Goal: Task Accomplishment & Management: Contribute content

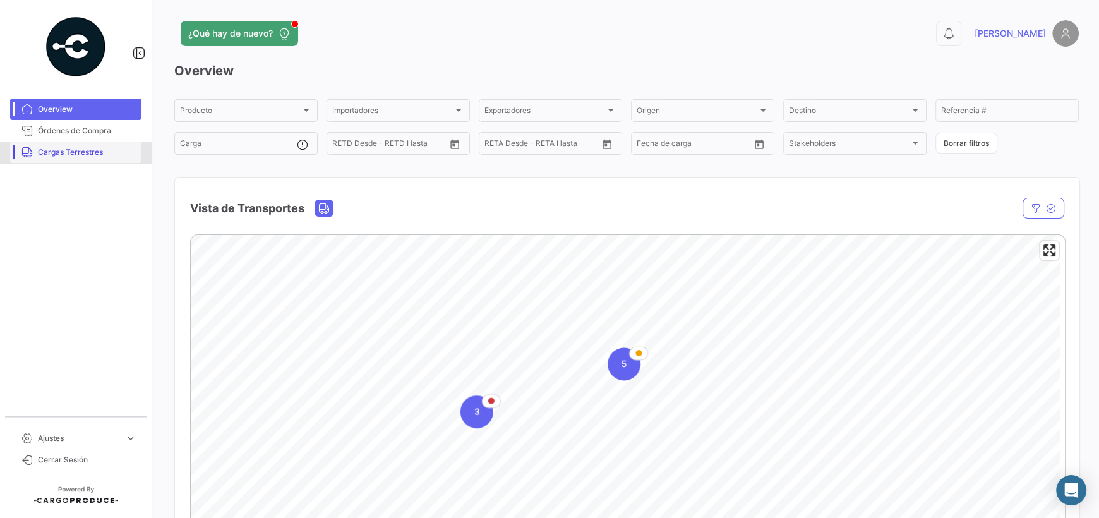
click at [88, 159] on link "Cargas Terrestres" at bounding box center [75, 152] width 131 height 21
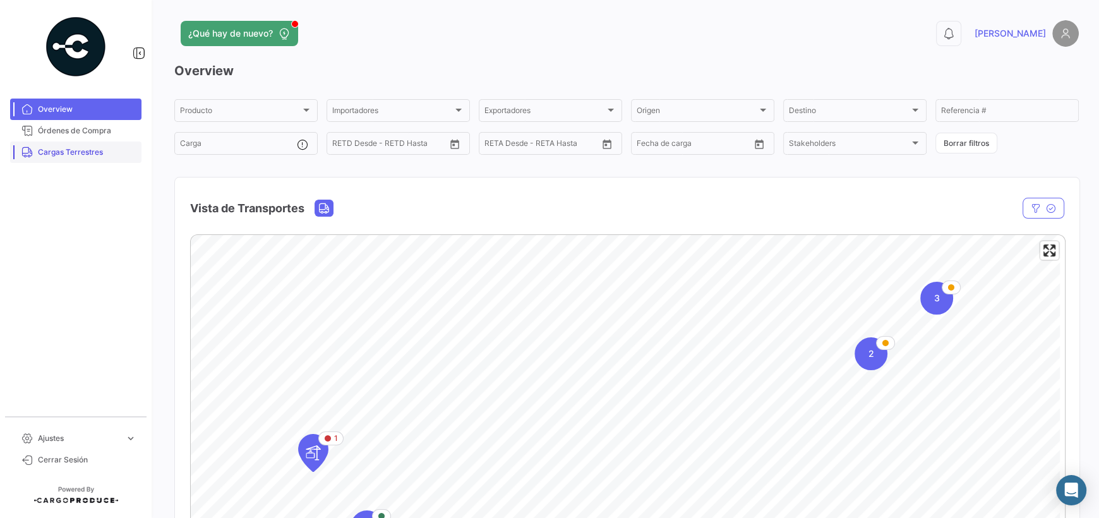
click at [64, 151] on span "Cargas Terrestres" at bounding box center [87, 152] width 99 height 11
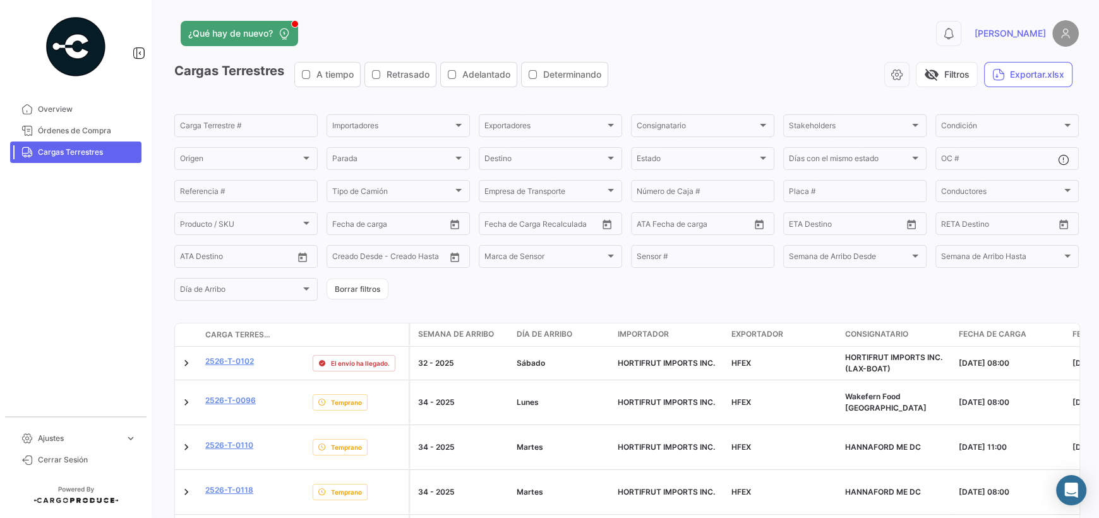
click at [78, 305] on mat-nav-list "Overview Órdenes de Compra Cargas Terrestres" at bounding box center [76, 253] width 152 height 318
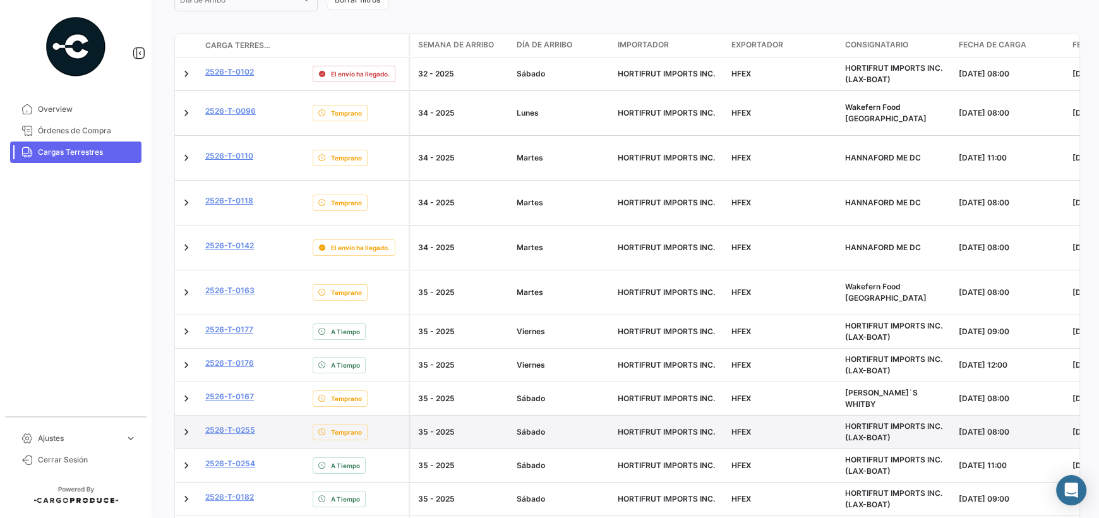
scroll to position [315, 0]
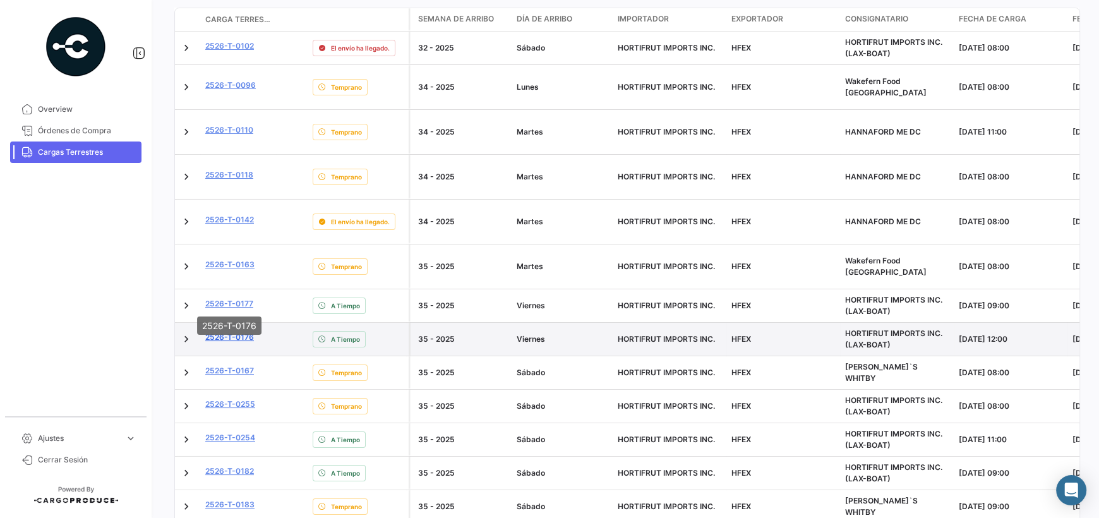
click at [241, 332] on link "2526-T-0176" at bounding box center [229, 337] width 49 height 11
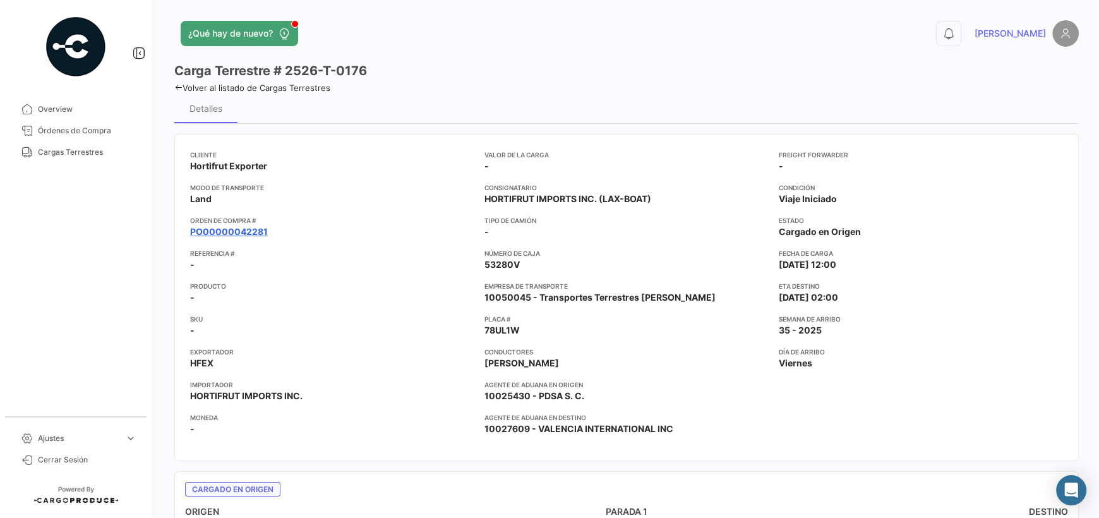
click at [254, 235] on link "PO00000042281" at bounding box center [229, 232] width 78 height 13
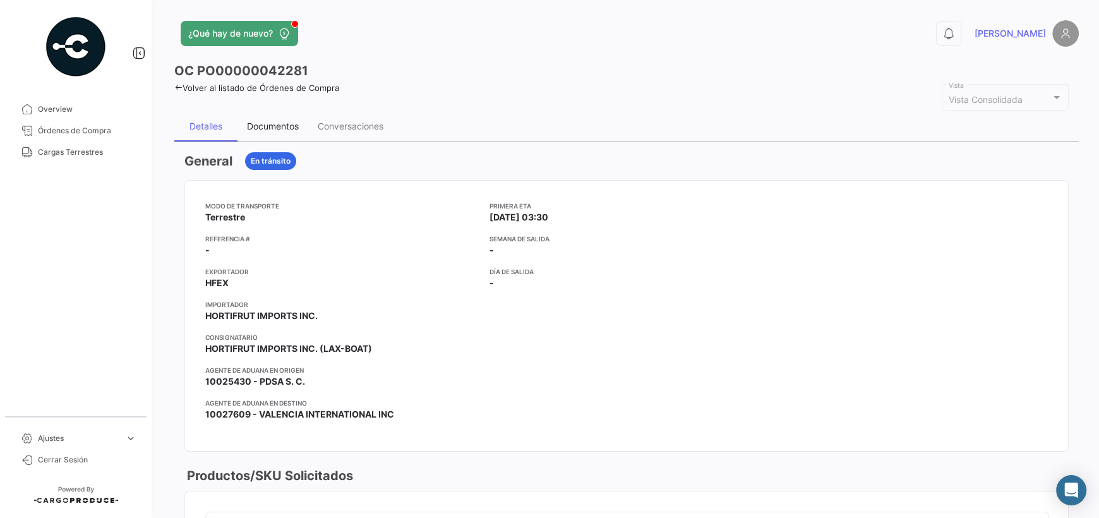
click at [275, 132] on div "Documentos" at bounding box center [273, 126] width 71 height 30
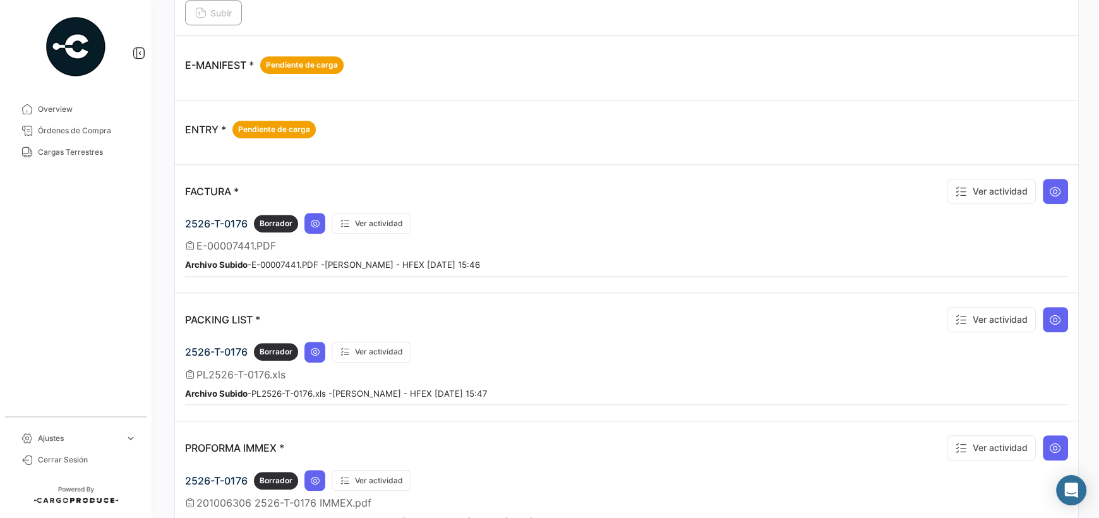
scroll to position [695, 0]
click at [1052, 188] on icon at bounding box center [1056, 191] width 13 height 13
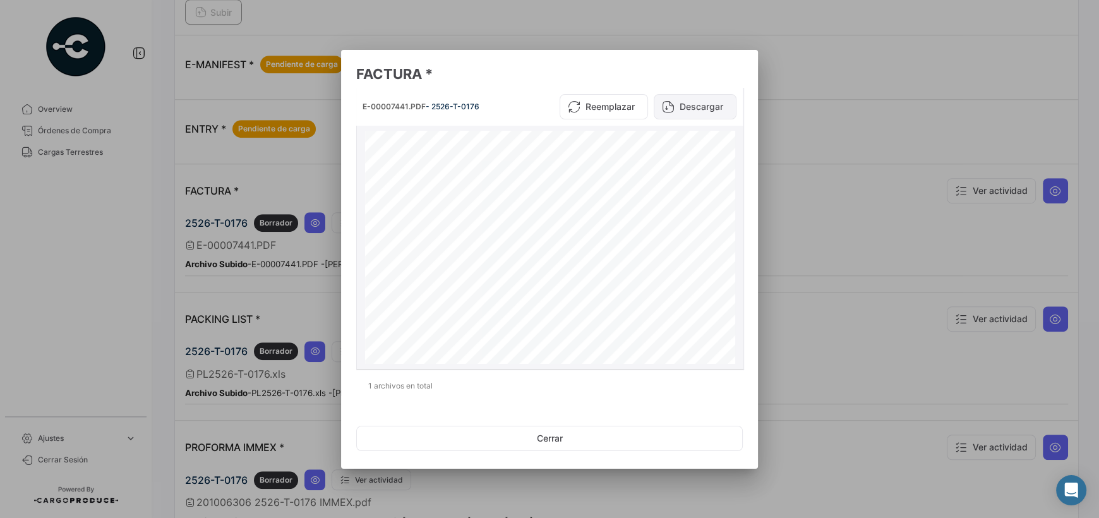
click at [695, 108] on button "Descargar" at bounding box center [695, 106] width 83 height 25
click at [548, 435] on button "Cerrar" at bounding box center [549, 438] width 387 height 25
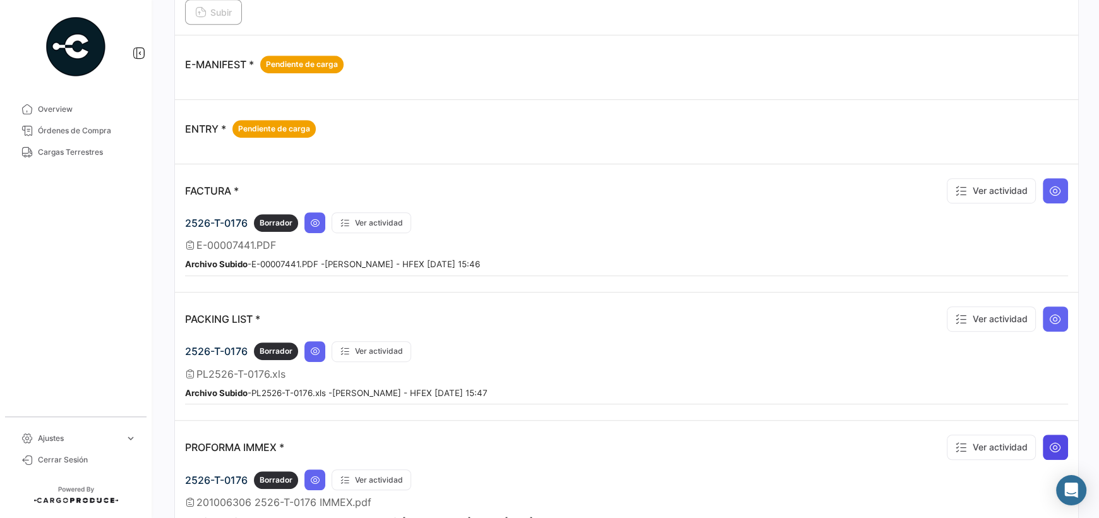
click at [1050, 444] on icon at bounding box center [1056, 447] width 13 height 13
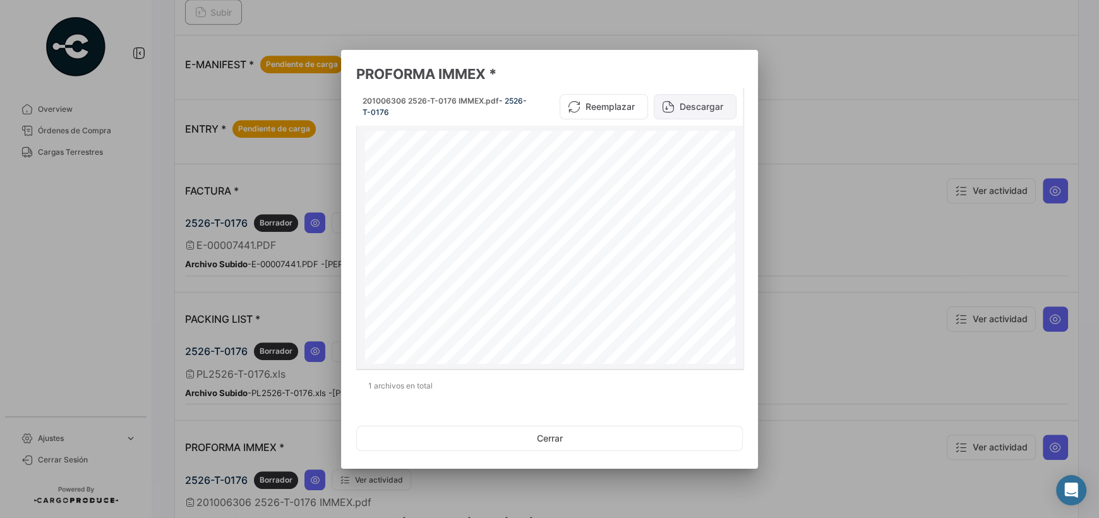
click at [697, 111] on button "Descargar" at bounding box center [695, 106] width 83 height 25
click at [676, 434] on button "Cerrar" at bounding box center [549, 438] width 387 height 25
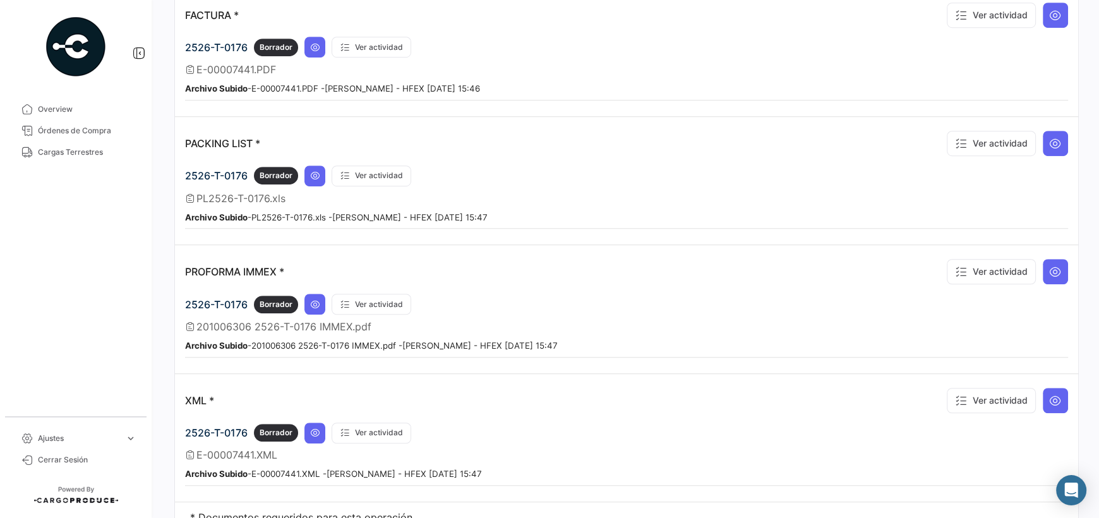
scroll to position [885, 0]
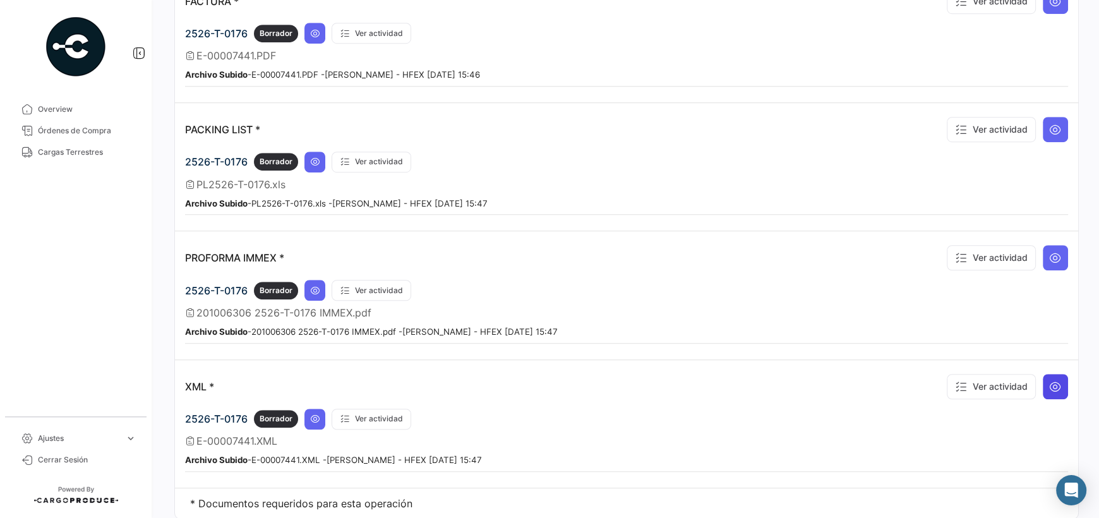
click at [1055, 382] on button at bounding box center [1055, 386] width 25 height 25
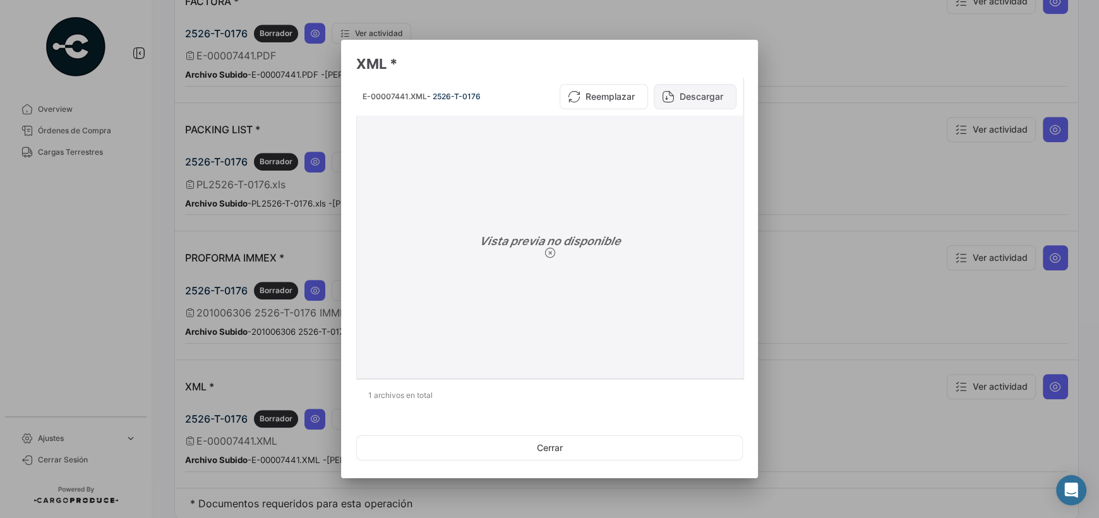
click at [691, 87] on button "Descargar" at bounding box center [695, 96] width 83 height 25
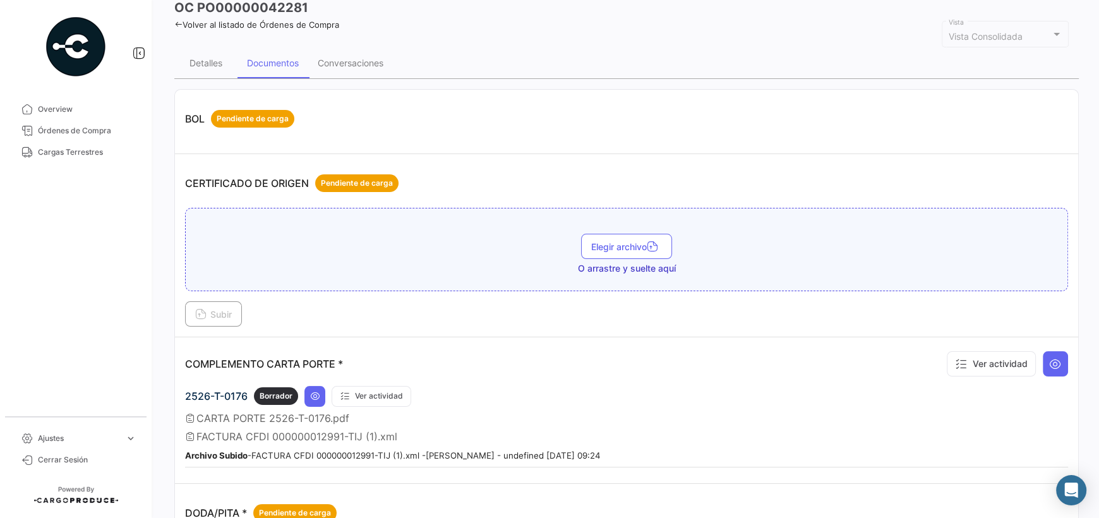
scroll to position [0, 0]
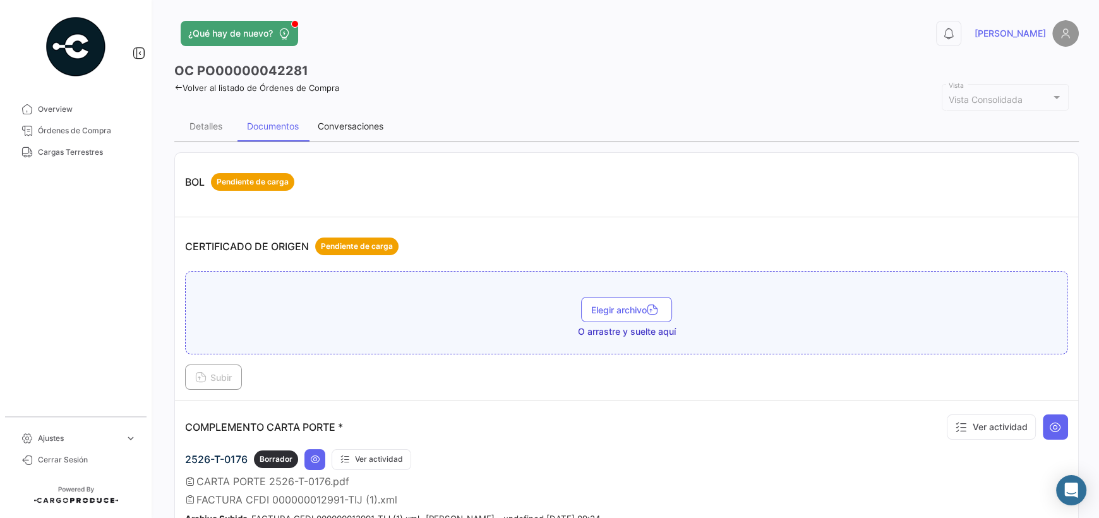
click at [348, 118] on div "Conversaciones" at bounding box center [350, 126] width 85 height 30
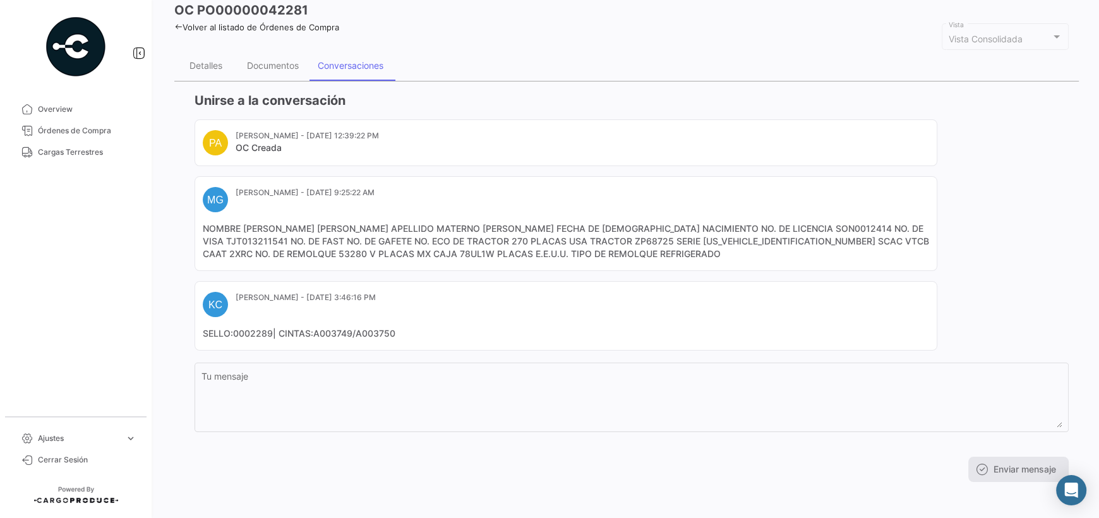
scroll to position [64, 0]
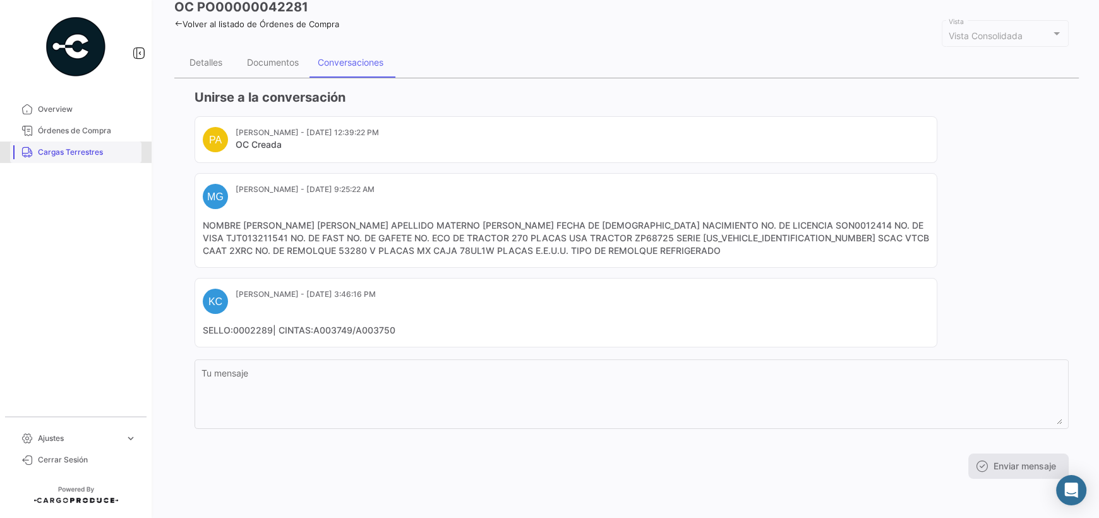
click at [73, 148] on span "Cargas Terrestres" at bounding box center [87, 152] width 99 height 11
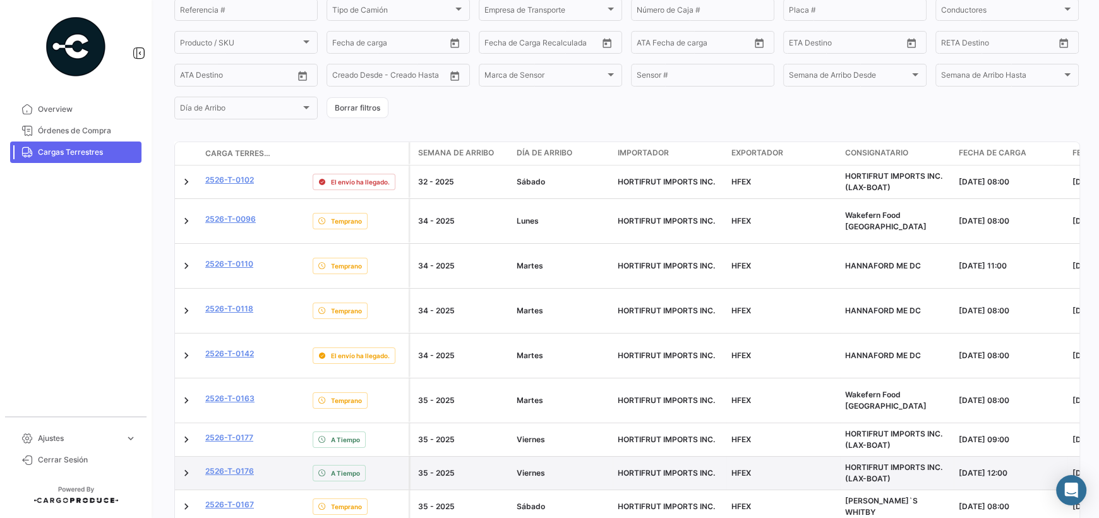
scroll to position [189, 0]
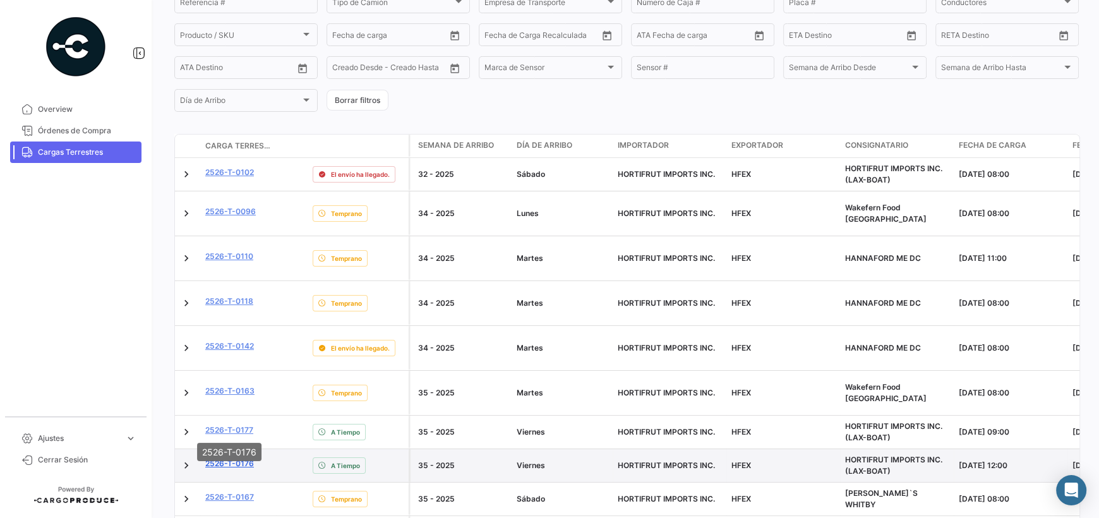
click at [250, 458] on link "2526-T-0176" at bounding box center [229, 463] width 49 height 11
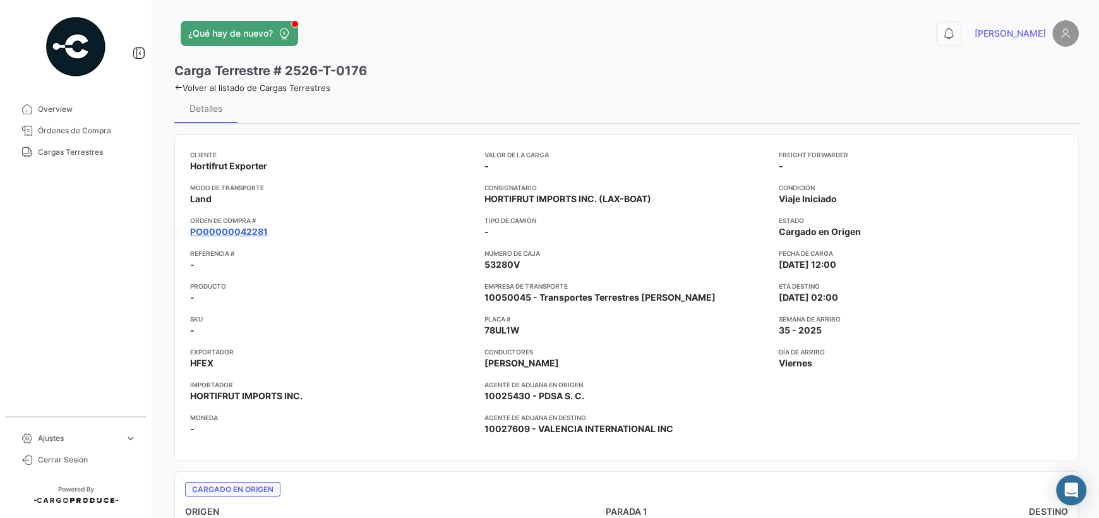
click at [222, 234] on link "PO00000042281" at bounding box center [229, 232] width 78 height 13
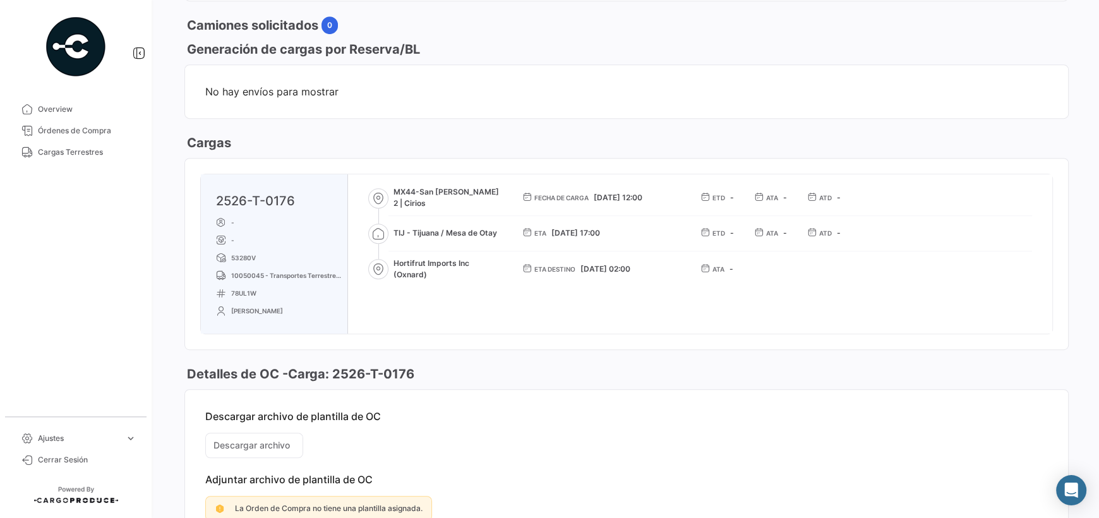
scroll to position [631, 0]
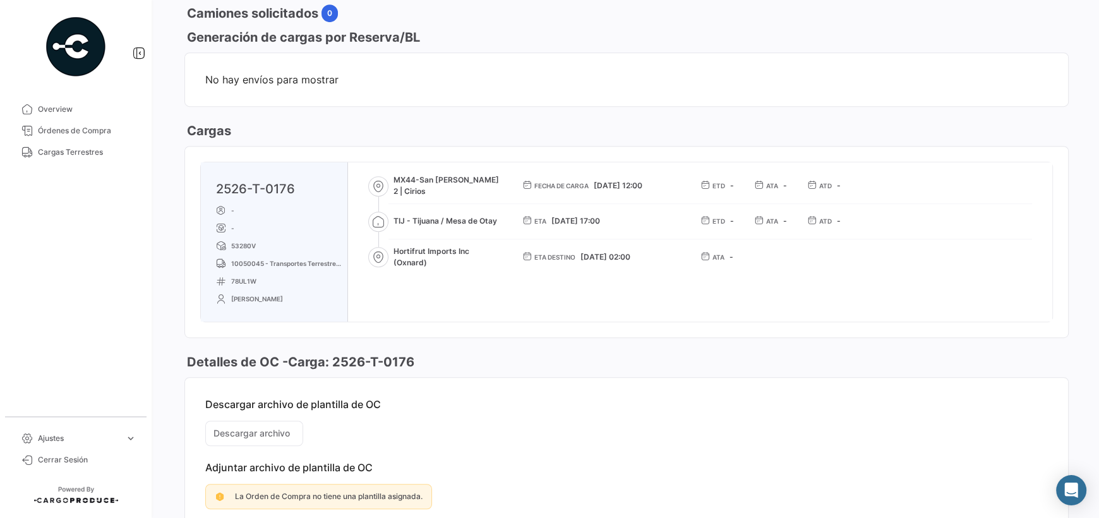
drag, startPoint x: 257, startPoint y: 278, endPoint x: 233, endPoint y: 279, distance: 23.4
click at [233, 279] on p "78UL1W" at bounding box center [279, 281] width 126 height 10
copy span "78UL1W"
click at [718, 32] on div "Generación de cargas por Reserva/BL" at bounding box center [627, 37] width 885 height 18
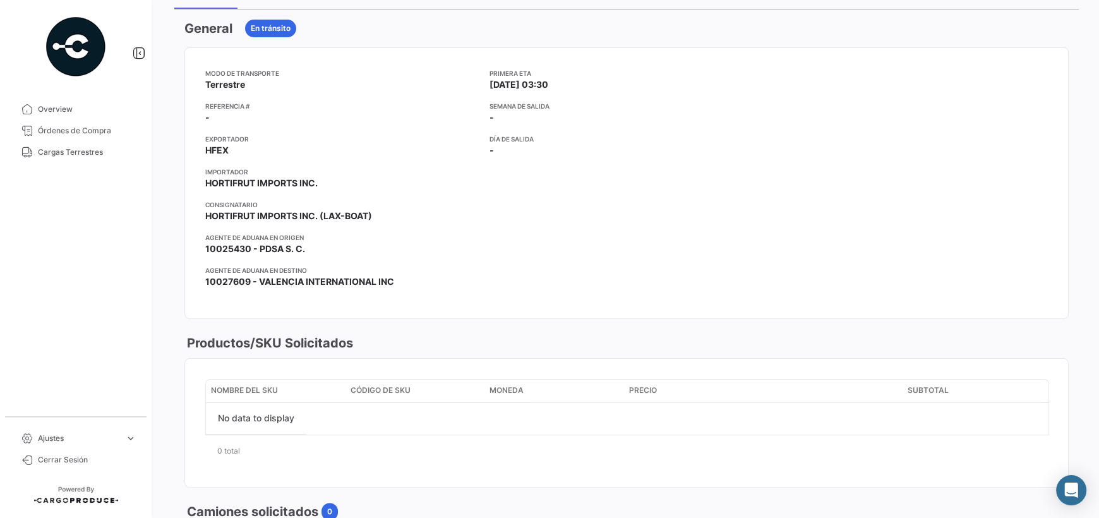
scroll to position [0, 0]
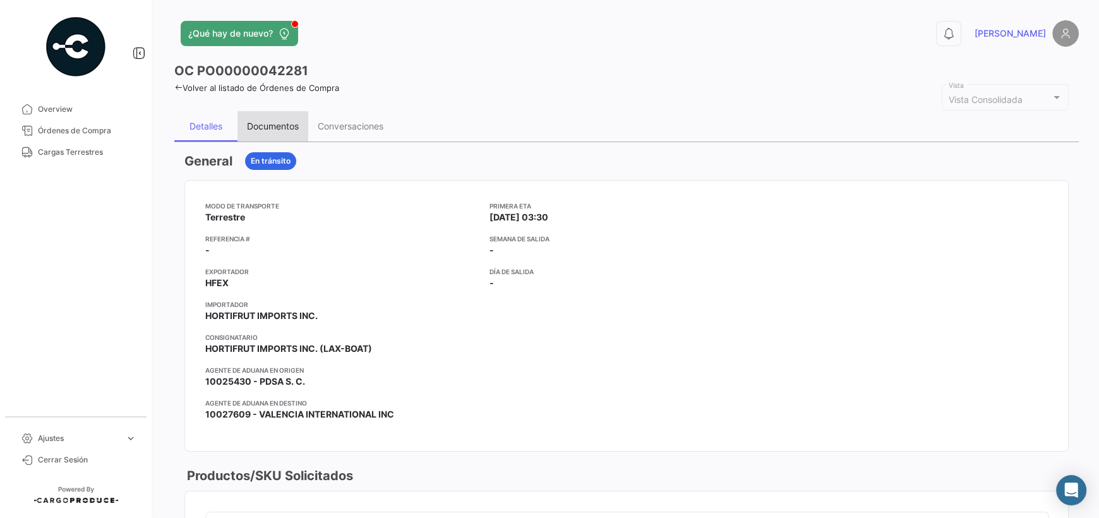
click at [267, 116] on div "Documentos" at bounding box center [273, 126] width 71 height 30
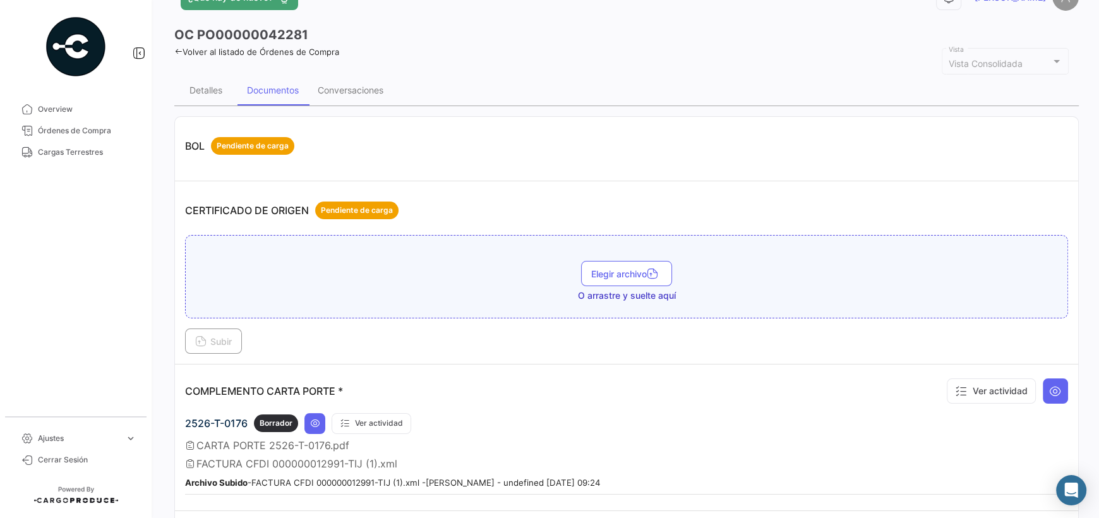
scroll to position [189, 0]
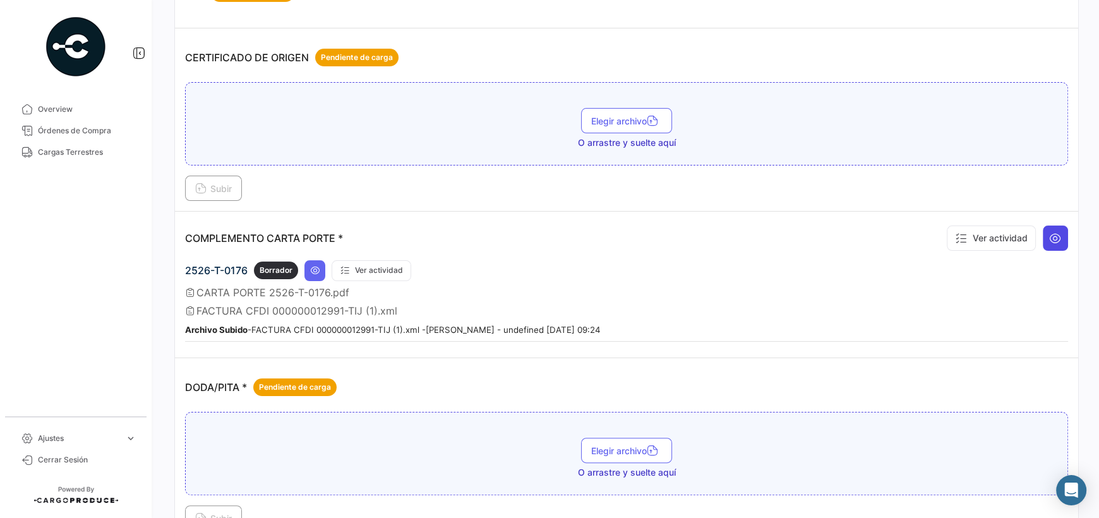
click at [1055, 233] on icon at bounding box center [1056, 238] width 13 height 13
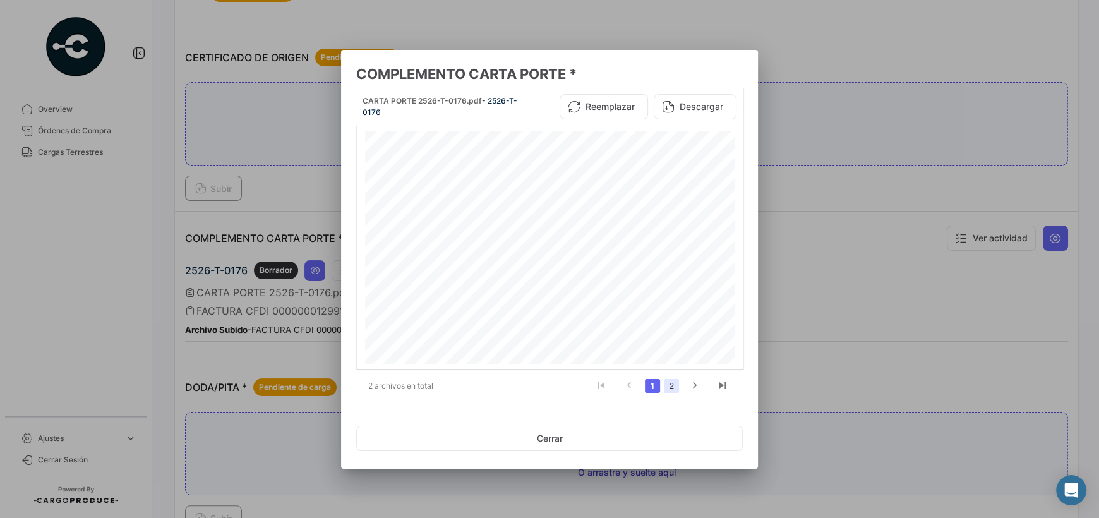
click at [668, 382] on link "2" at bounding box center [671, 386] width 15 height 14
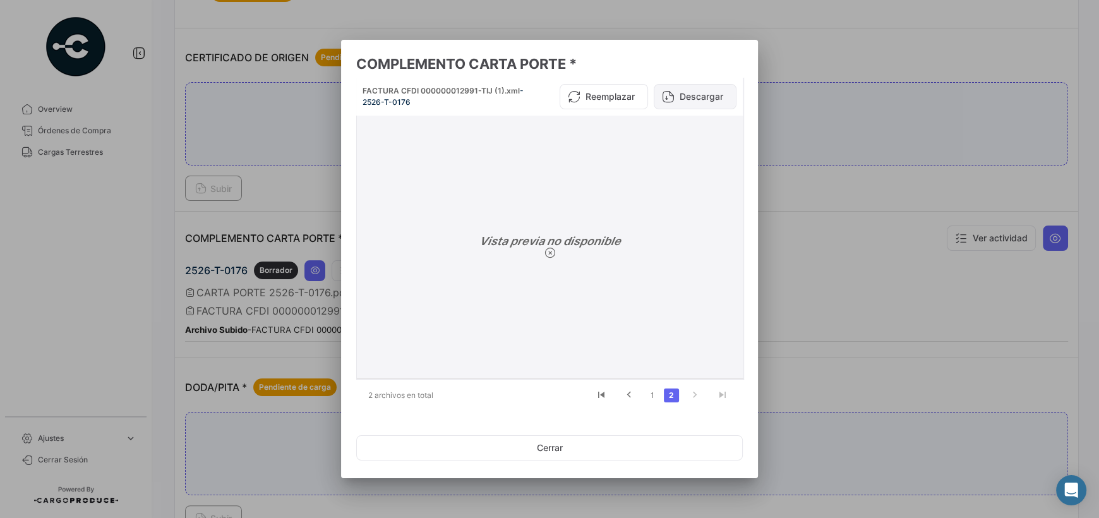
click at [679, 105] on button "Descargar" at bounding box center [695, 96] width 83 height 25
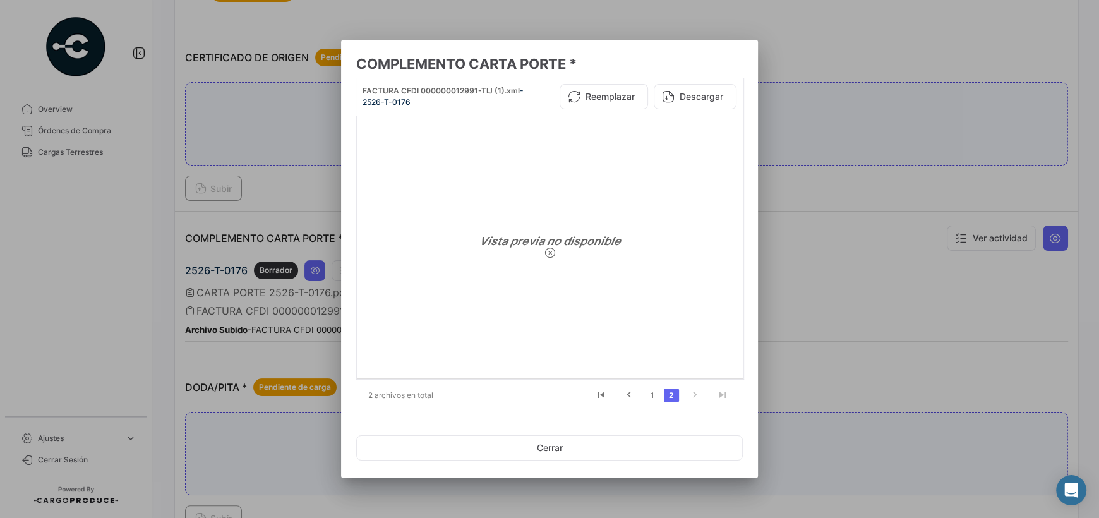
click at [251, 430] on div at bounding box center [549, 259] width 1099 height 518
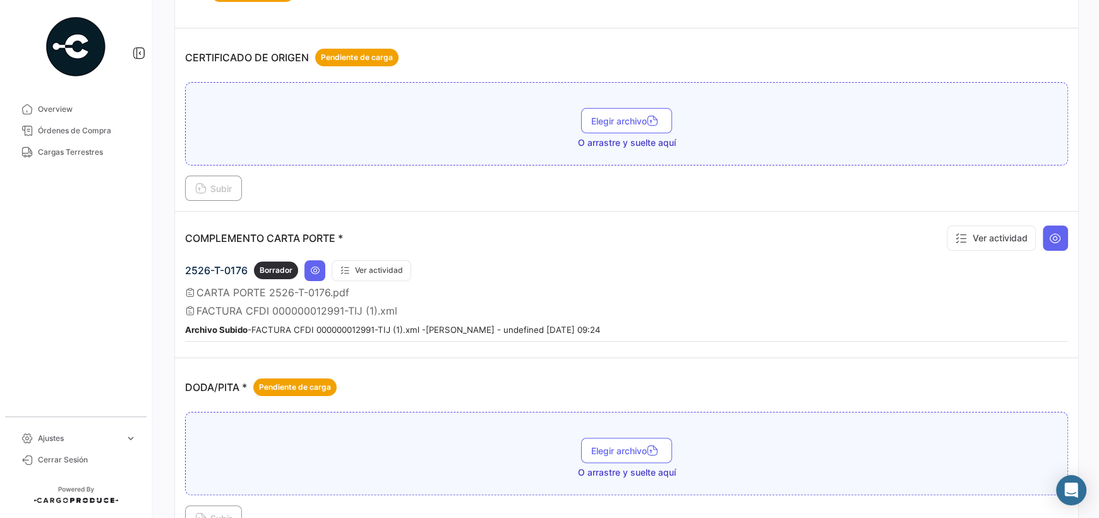
click at [851, 168] on div "Elegir archivo O arrastre y suelte aquí Subir" at bounding box center [626, 141] width 883 height 119
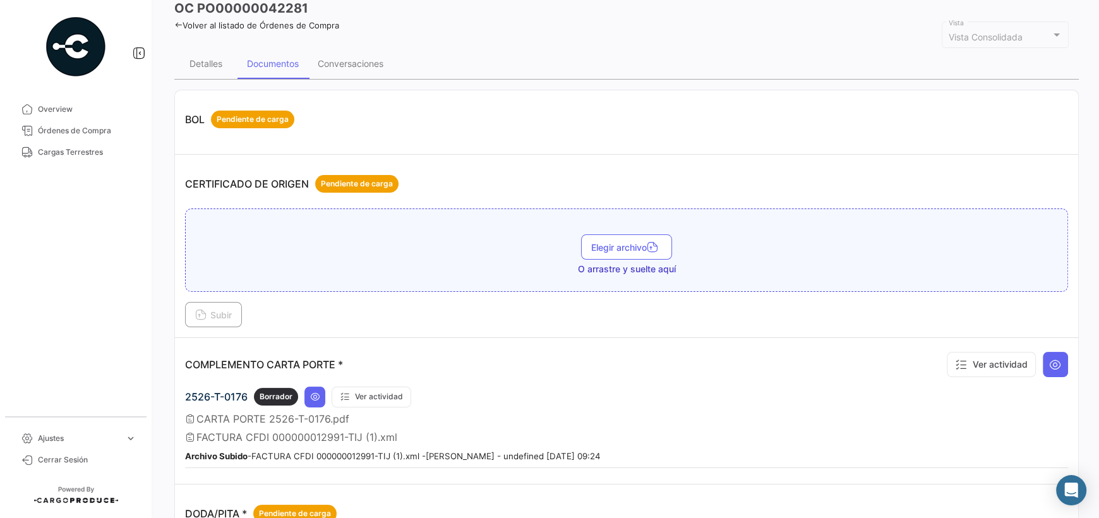
scroll to position [0, 0]
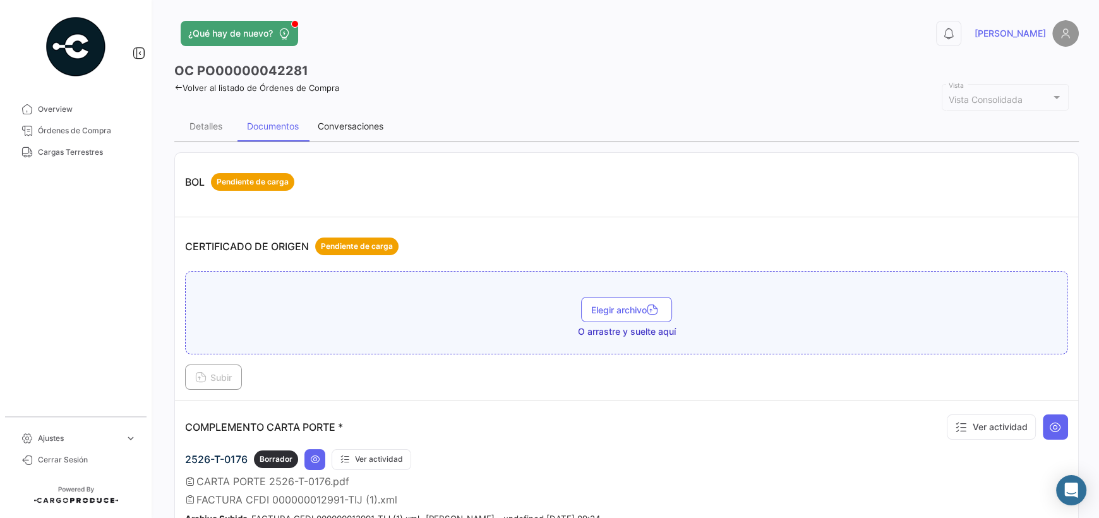
click at [342, 130] on div "Conversaciones" at bounding box center [351, 126] width 66 height 11
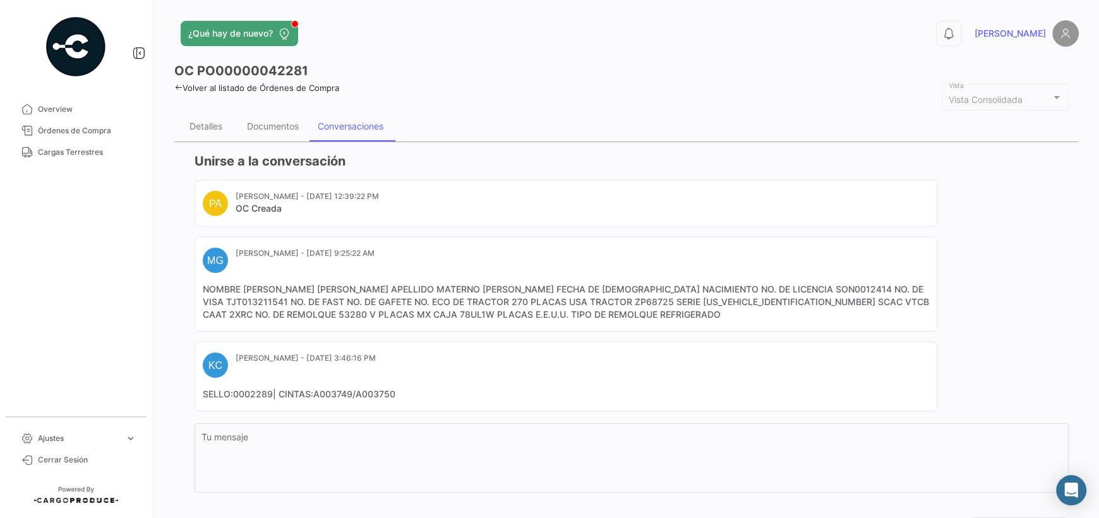
drag, startPoint x: 409, startPoint y: 312, endPoint x: 372, endPoint y: 317, distance: 37.7
click at [372, 317] on mat-card-content "NOMBRE [PERSON_NAME] [PERSON_NAME] APELLIDO MATERNO [PERSON_NAME] FECHA DE [DEM…" at bounding box center [566, 302] width 727 height 38
copy mat-card-content "78UL1W"
drag, startPoint x: 291, startPoint y: 315, endPoint x: 254, endPoint y: 312, distance: 36.8
click at [254, 312] on mat-card-content "NOMBRE [PERSON_NAME] [PERSON_NAME] APELLIDO MATERNO [PERSON_NAME] FECHA DE [DEM…" at bounding box center [566, 302] width 727 height 38
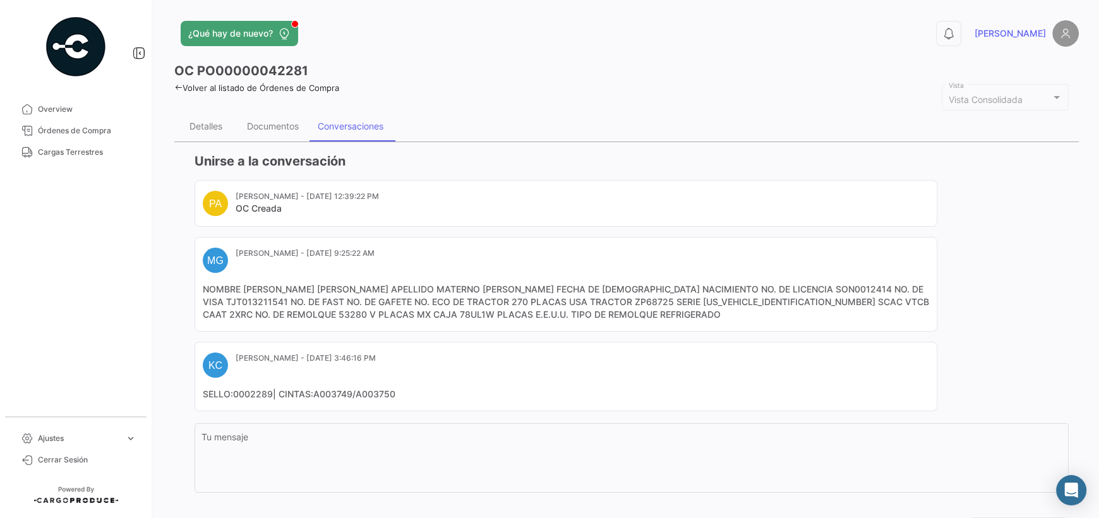
copy mat-card-content "53280 V"
drag, startPoint x: 879, startPoint y: 296, endPoint x: 857, endPoint y: 302, distance: 22.8
click at [857, 302] on mat-card-content "NOMBRE [PERSON_NAME] [PERSON_NAME] APELLIDO MATERNO [PERSON_NAME] FECHA DE [DEM…" at bounding box center [566, 302] width 727 height 38
copy mat-card-content "2XRC"
drag, startPoint x: 289, startPoint y: 312, endPoint x: 253, endPoint y: 312, distance: 36.7
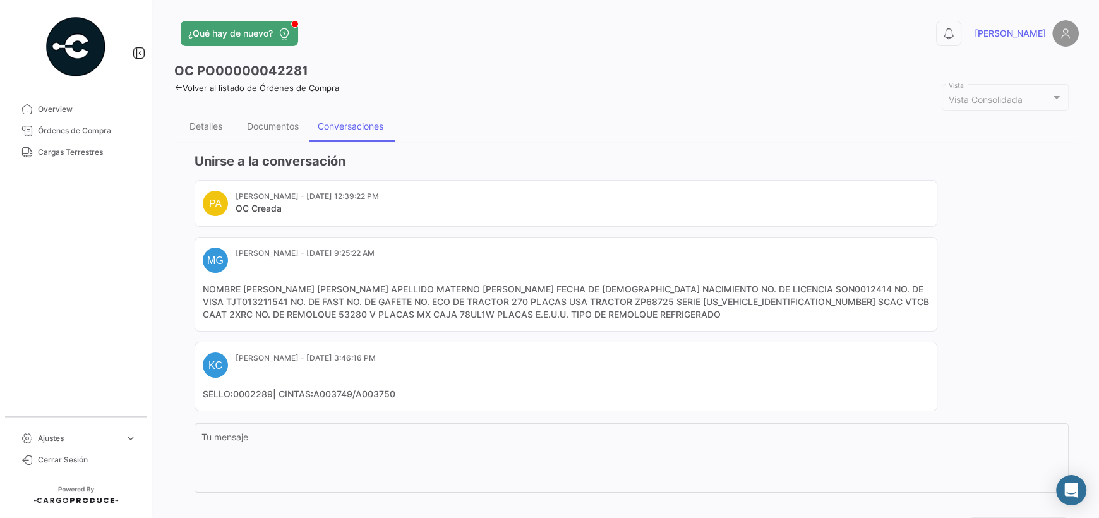
click at [253, 312] on mat-card-content "NOMBRE [PERSON_NAME] [PERSON_NAME] APELLIDO MATERNO [PERSON_NAME] FECHA DE [DEM…" at bounding box center [566, 302] width 727 height 38
copy mat-card-content "53280 V"
click at [257, 120] on div "Documentos" at bounding box center [273, 126] width 71 height 30
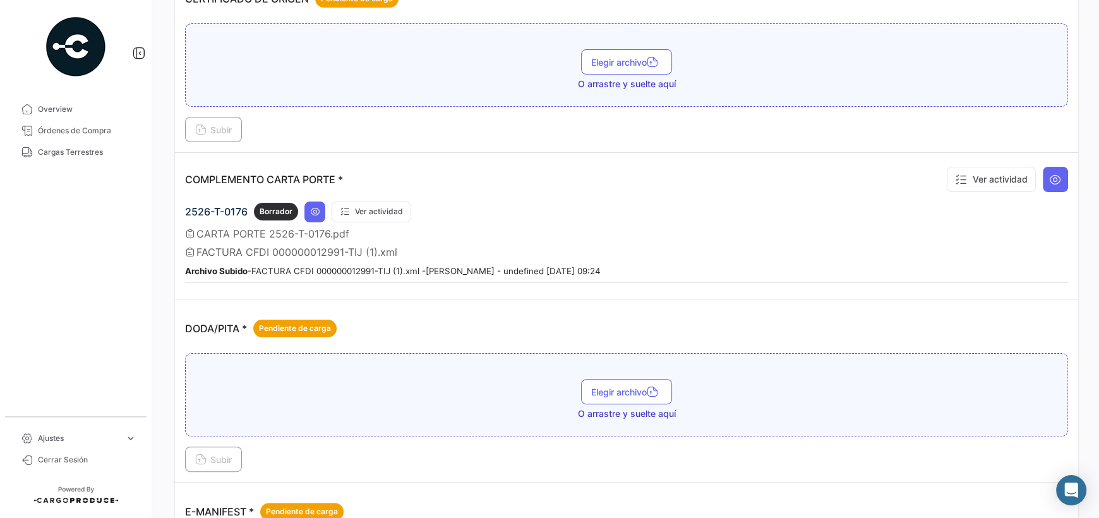
scroll to position [253, 0]
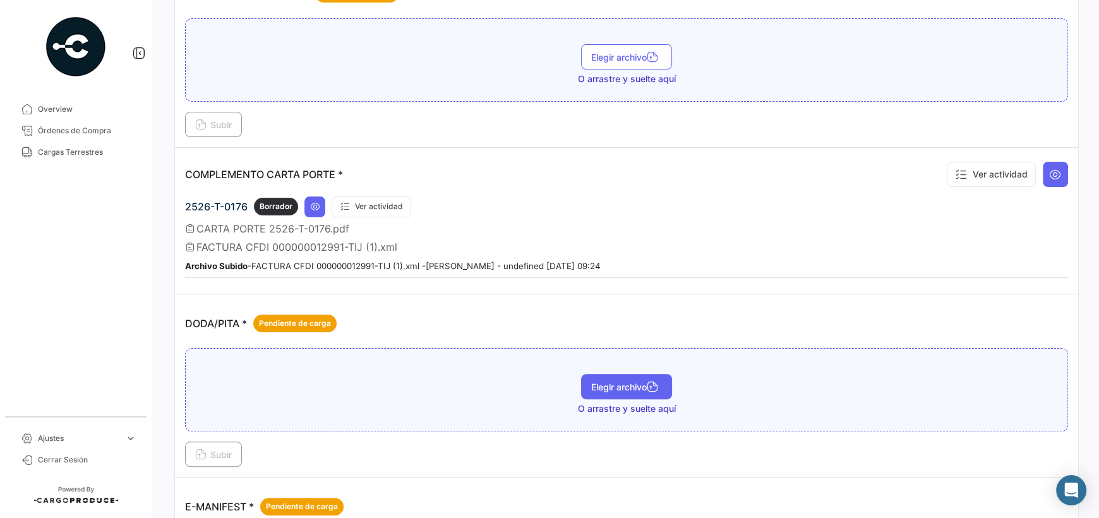
click at [604, 374] on button "Elegir archivo" at bounding box center [626, 386] width 91 height 25
click at [232, 449] on span "Subir" at bounding box center [213, 454] width 37 height 11
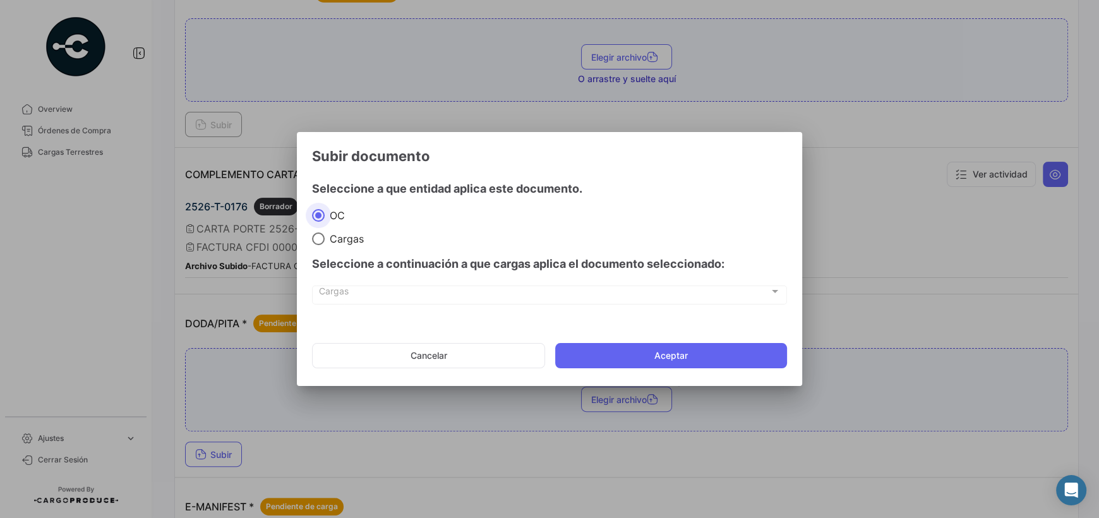
click at [345, 235] on span "Cargas" at bounding box center [344, 239] width 39 height 13
click at [325, 235] on input "Cargas" at bounding box center [318, 239] width 13 height 13
radio input "true"
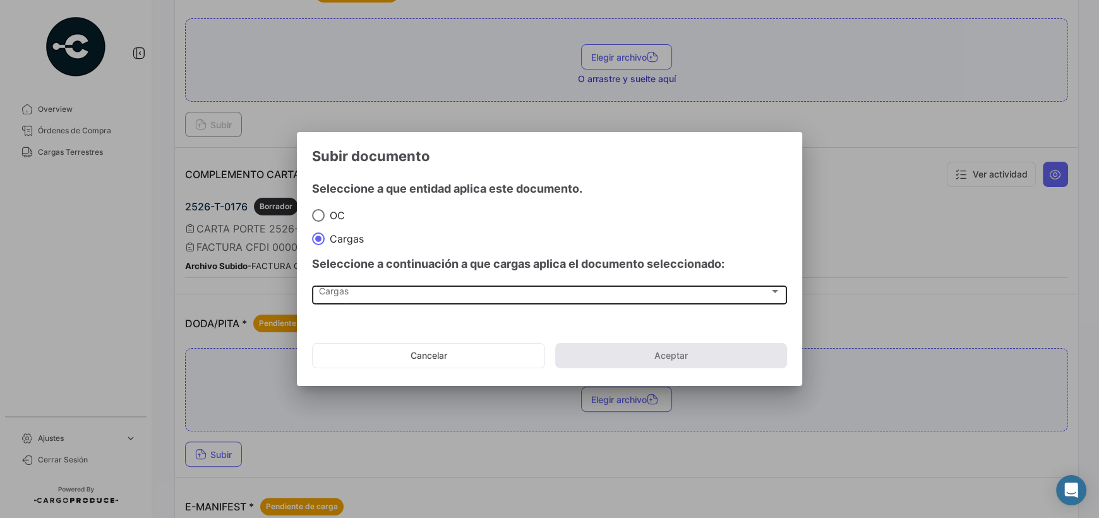
click at [408, 287] on div "Cargas Cargas" at bounding box center [550, 293] width 462 height 21
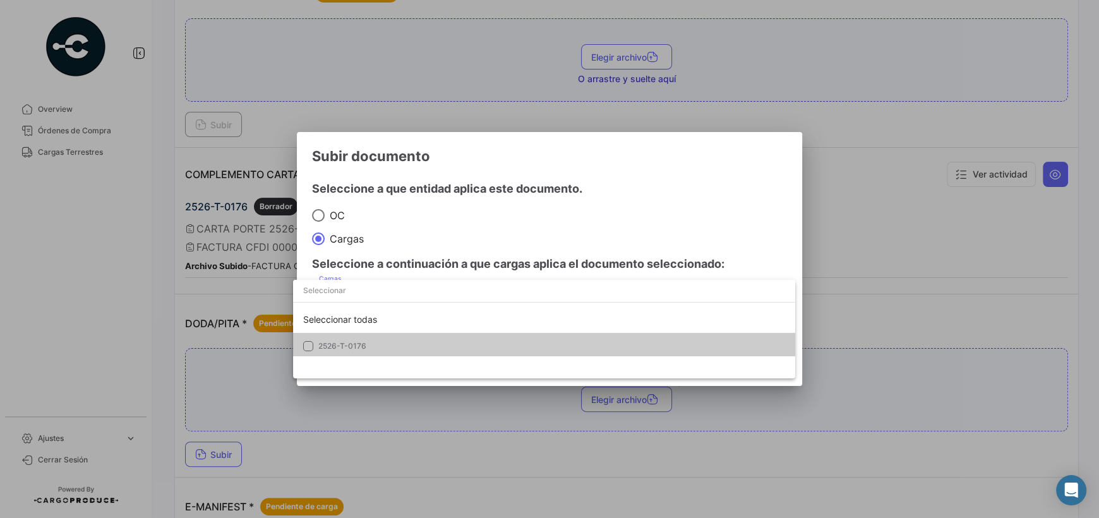
click at [306, 349] on mat-pseudo-checkbox at bounding box center [308, 346] width 10 height 10
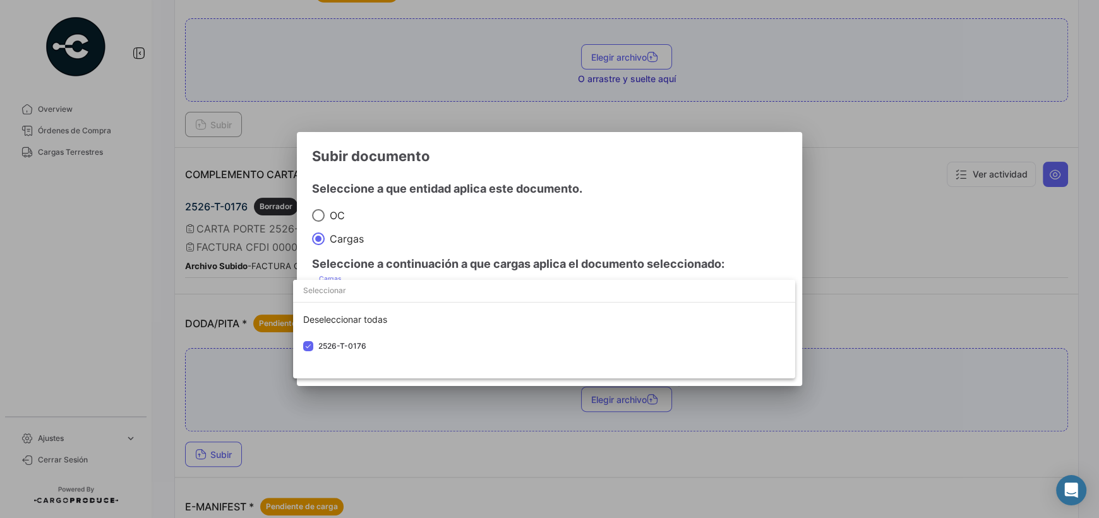
click at [752, 227] on div at bounding box center [549, 259] width 1099 height 518
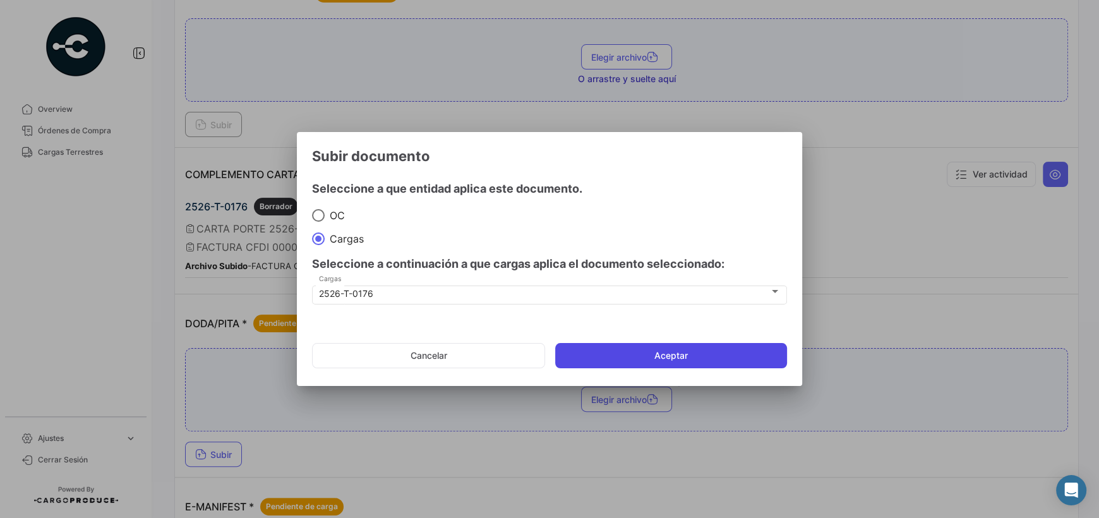
click at [701, 362] on button "Aceptar" at bounding box center [671, 355] width 232 height 25
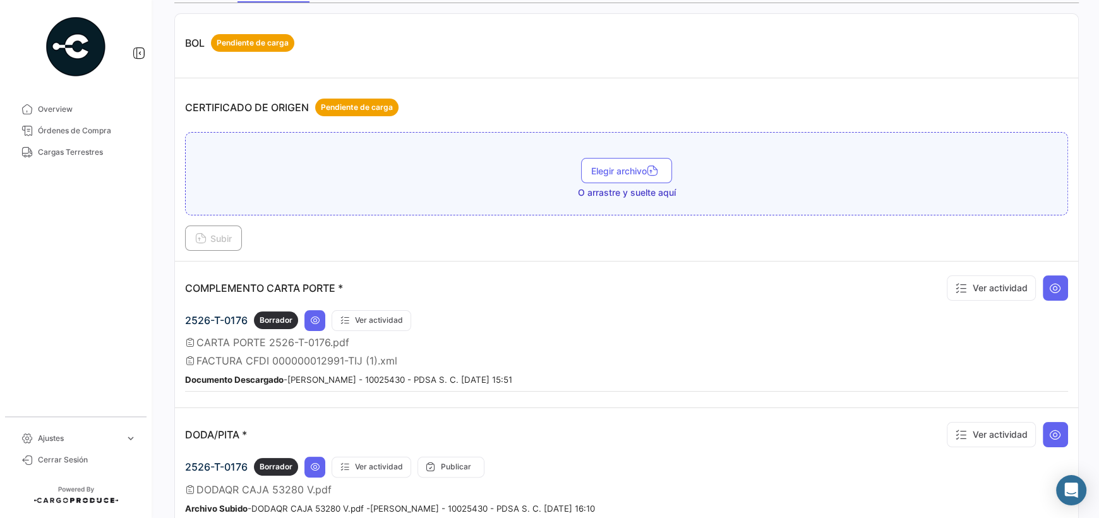
scroll to position [0, 0]
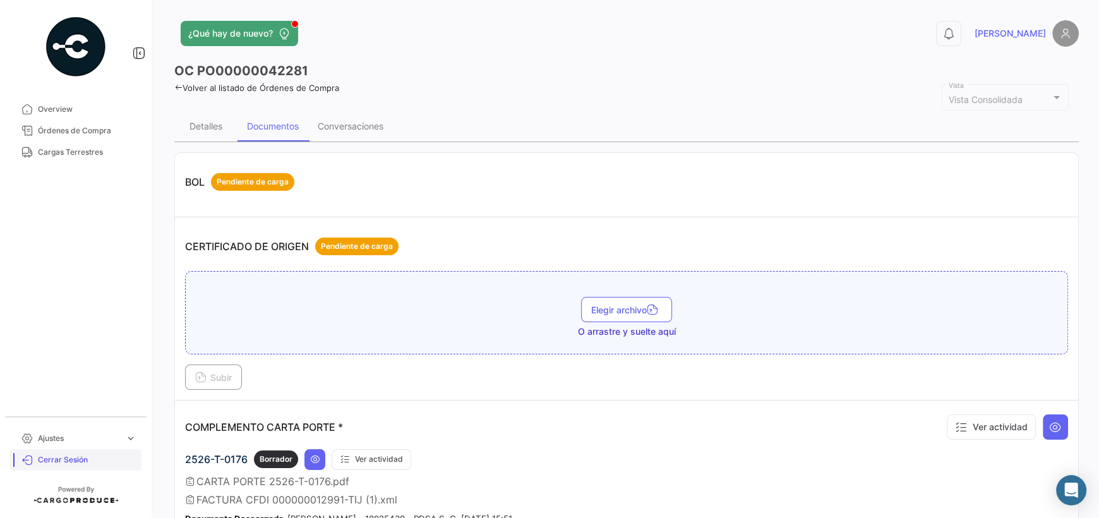
click at [48, 452] on link "Cerrar Sesión" at bounding box center [75, 459] width 131 height 21
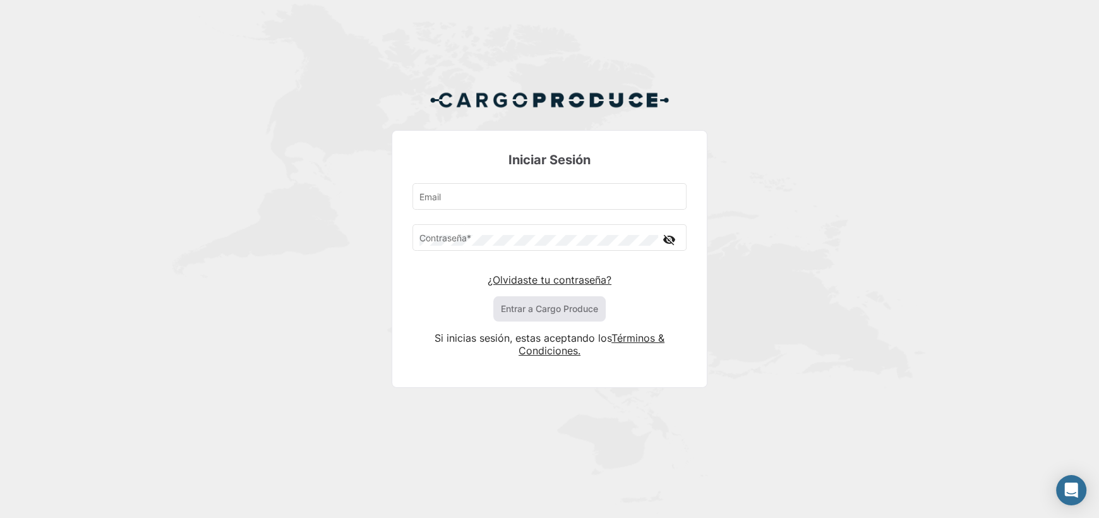
type input "[PERSON_NAME][EMAIL_ADDRESS][PERSON_NAME][DOMAIN_NAME]"
